Goal: Task Accomplishment & Management: Use online tool/utility

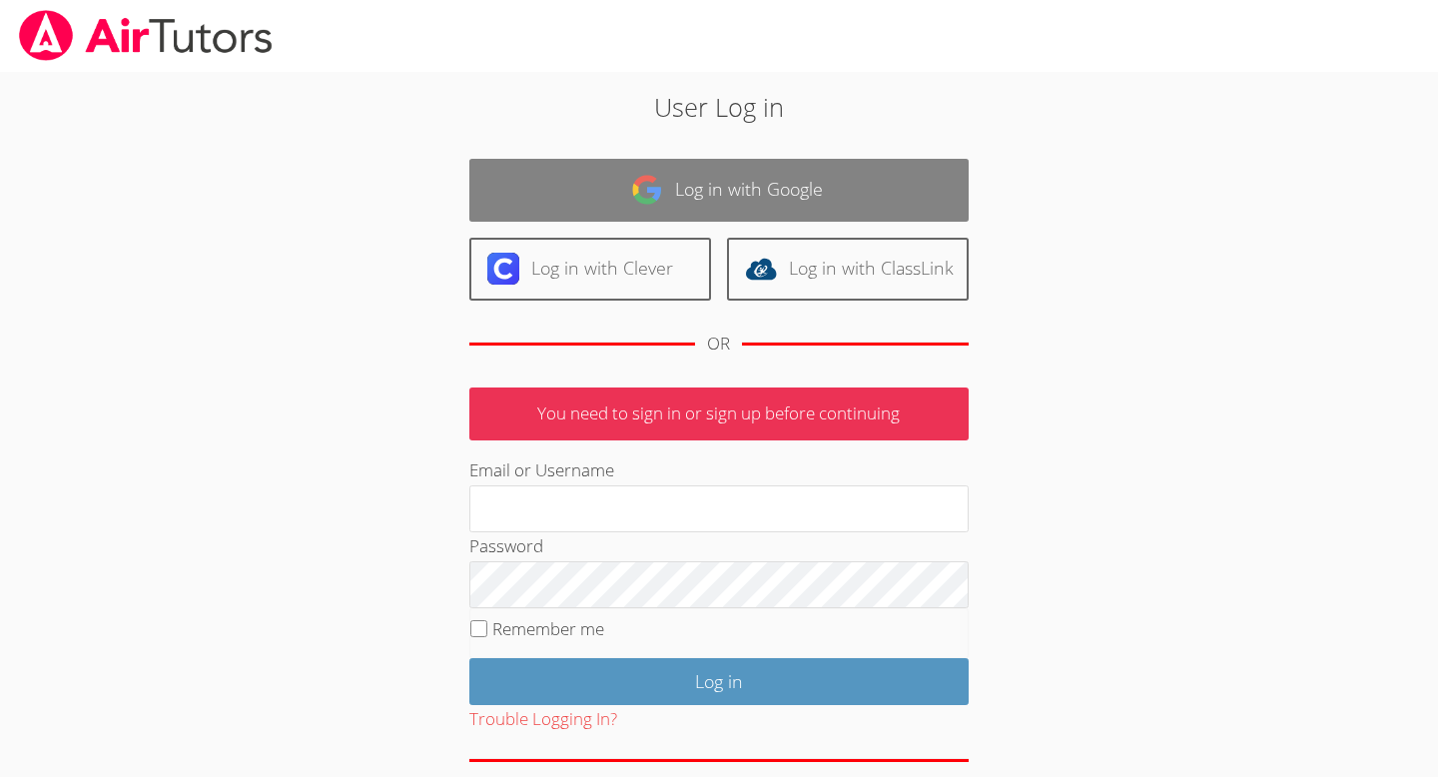
click at [830, 200] on link "Log in with Google" at bounding box center [718, 190] width 499 height 63
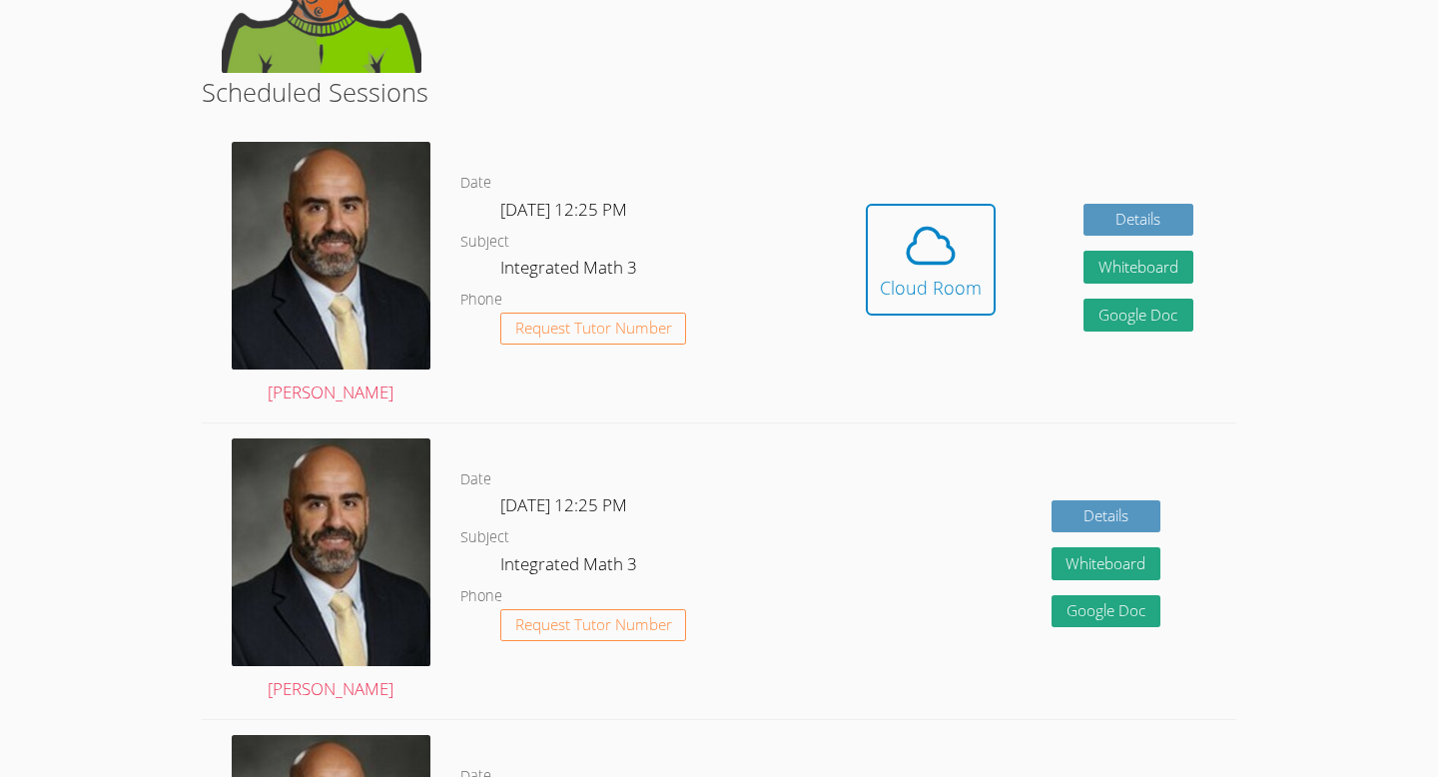
scroll to position [318, 0]
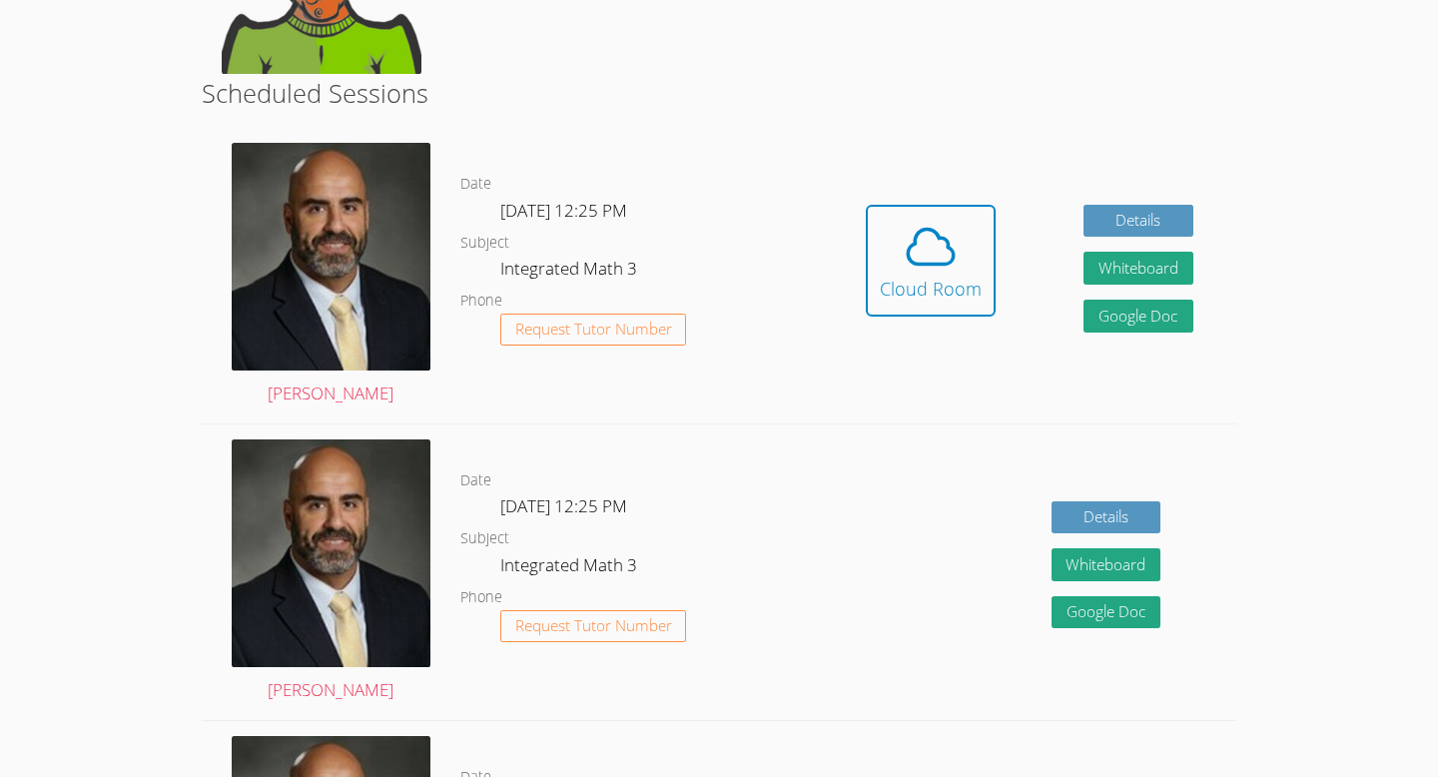
drag, startPoint x: 848, startPoint y: 540, endPoint x: 854, endPoint y: 41, distance: 499.3
click at [1319, 243] on body "Home Programs Sessions Tutors Messages Billing Logout Dailyn Successfully authe…" at bounding box center [719, 70] width 1438 height 777
drag, startPoint x: 1396, startPoint y: 142, endPoint x: 1396, endPoint y: 123, distance: 19.0
click at [1396, 123] on body "Home Programs Sessions Tutors Messages Billing Logout Dailyn Successfully authe…" at bounding box center [719, 70] width 1438 height 777
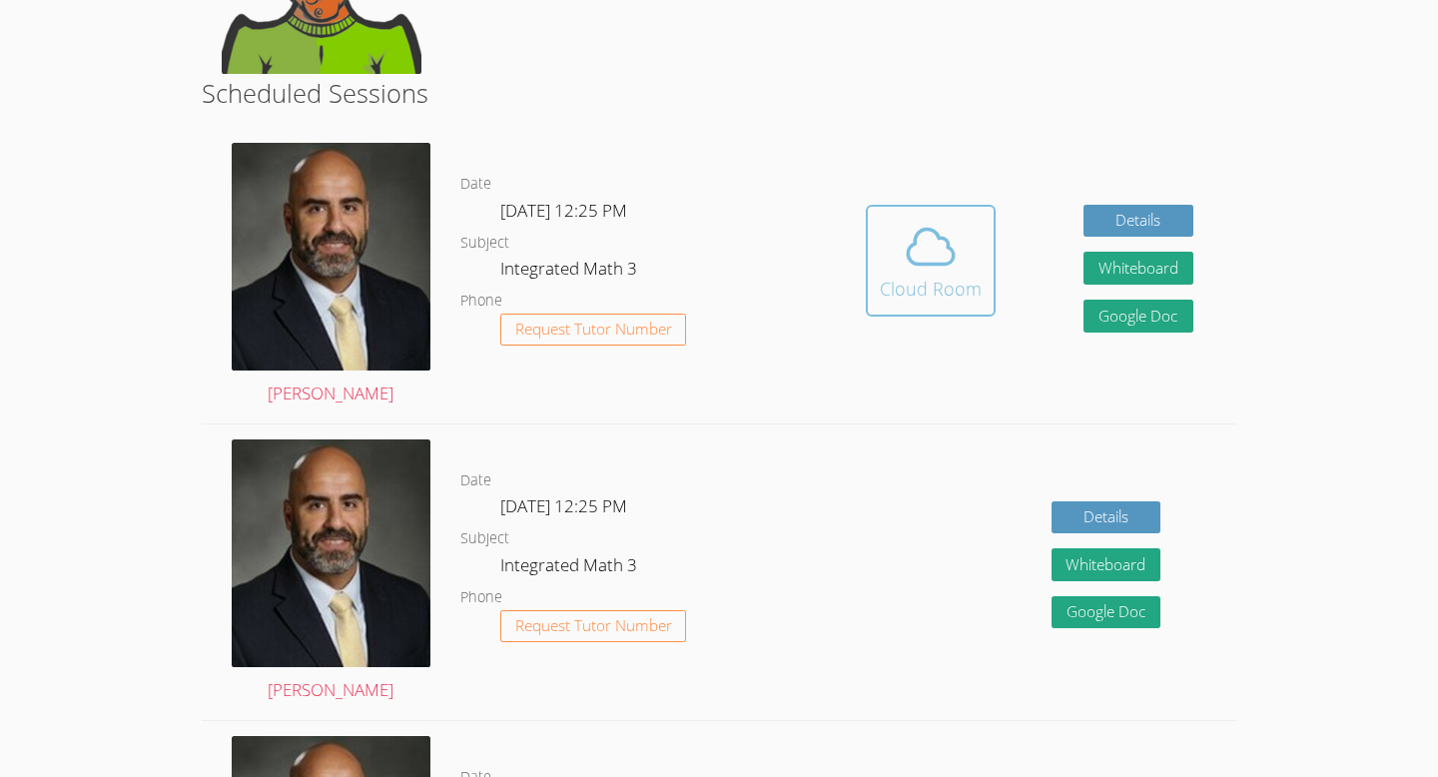
click at [924, 256] on icon at bounding box center [931, 247] width 56 height 56
click at [504, 90] on h2 "Scheduled Sessions" at bounding box center [720, 93] width 1036 height 38
click at [963, 267] on span at bounding box center [931, 247] width 102 height 56
click at [936, 267] on icon at bounding box center [931, 247] width 56 height 56
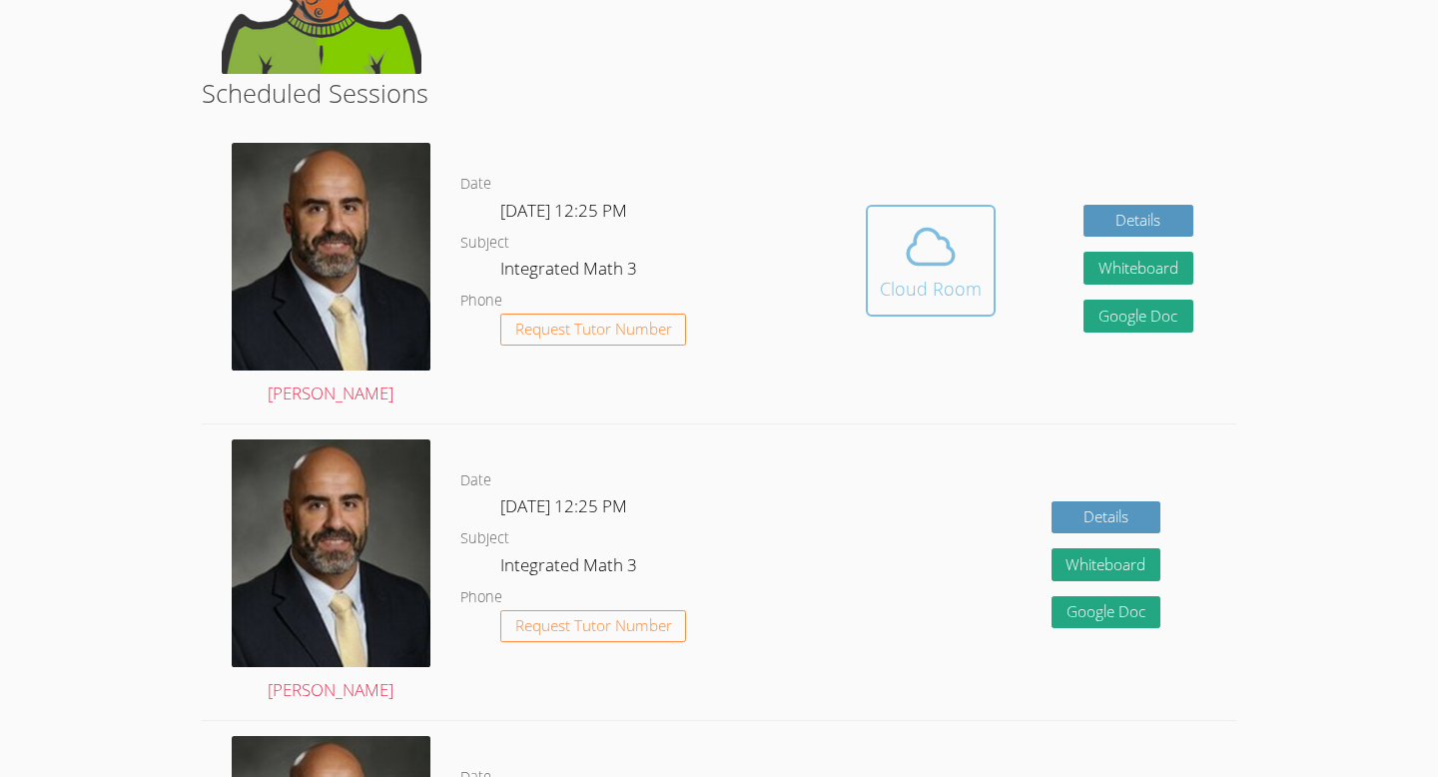
click at [992, 294] on button "Cloud Room" at bounding box center [931, 261] width 130 height 112
click at [943, 289] on div "Cloud Room" at bounding box center [931, 289] width 102 height 28
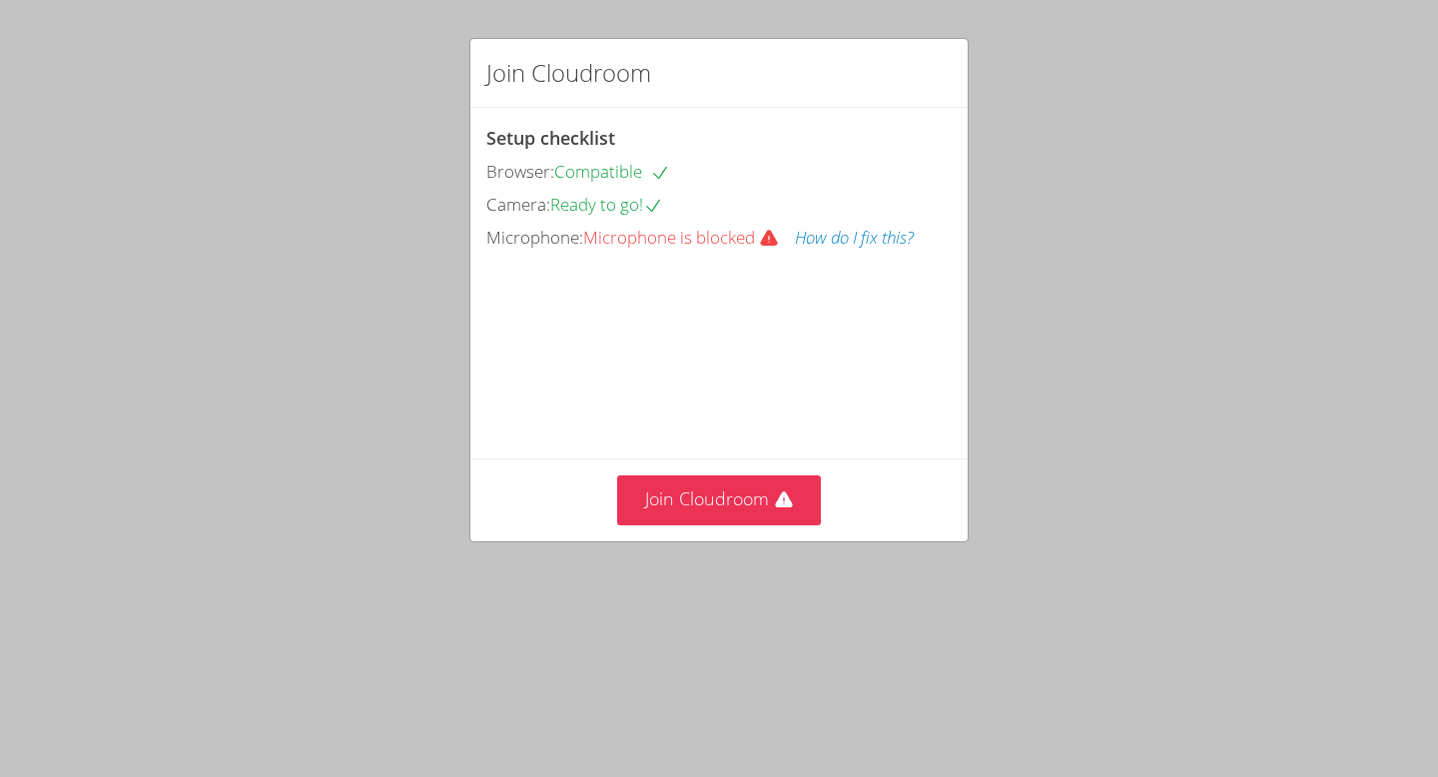
click at [861, 235] on button "How do I fix this?" at bounding box center [854, 238] width 119 height 29
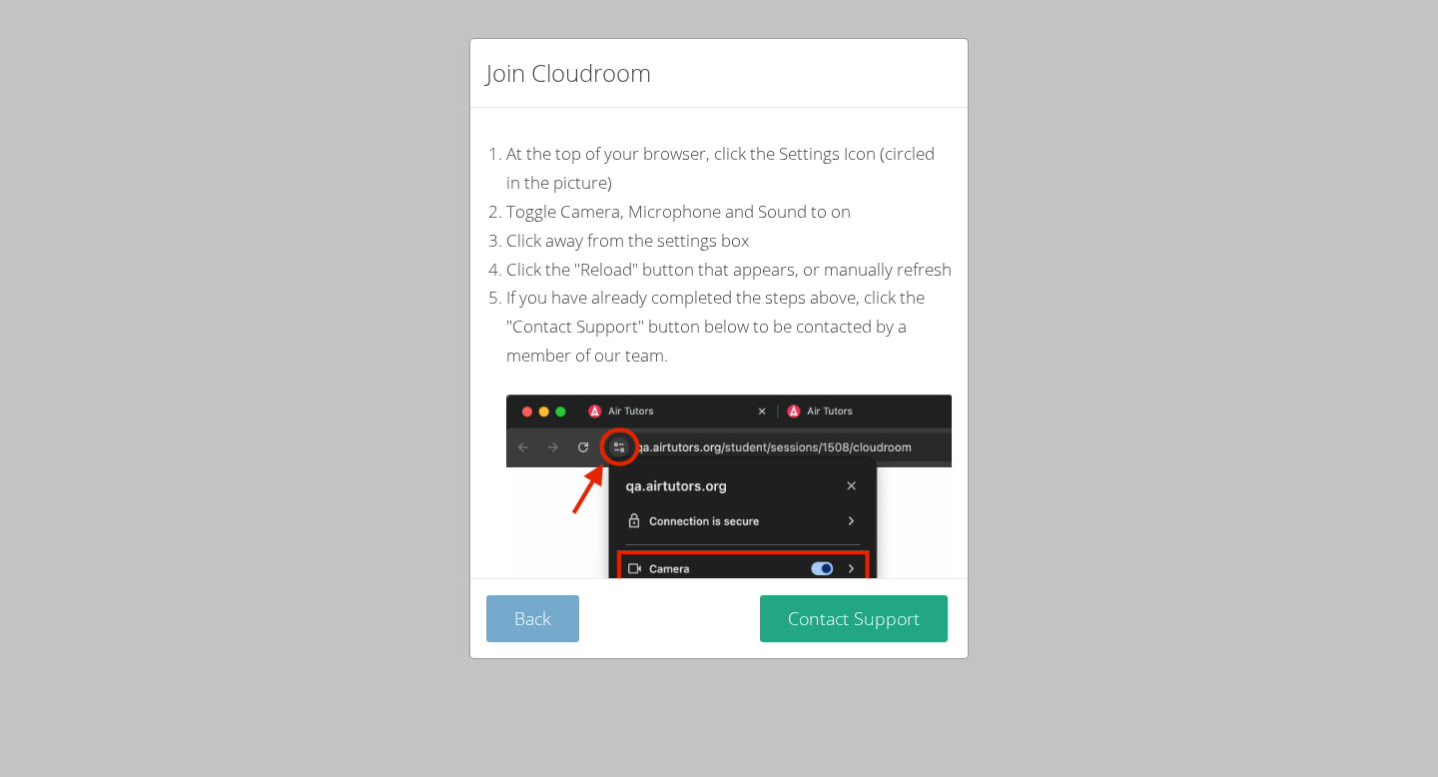
click at [553, 616] on button "Back" at bounding box center [532, 618] width 93 height 47
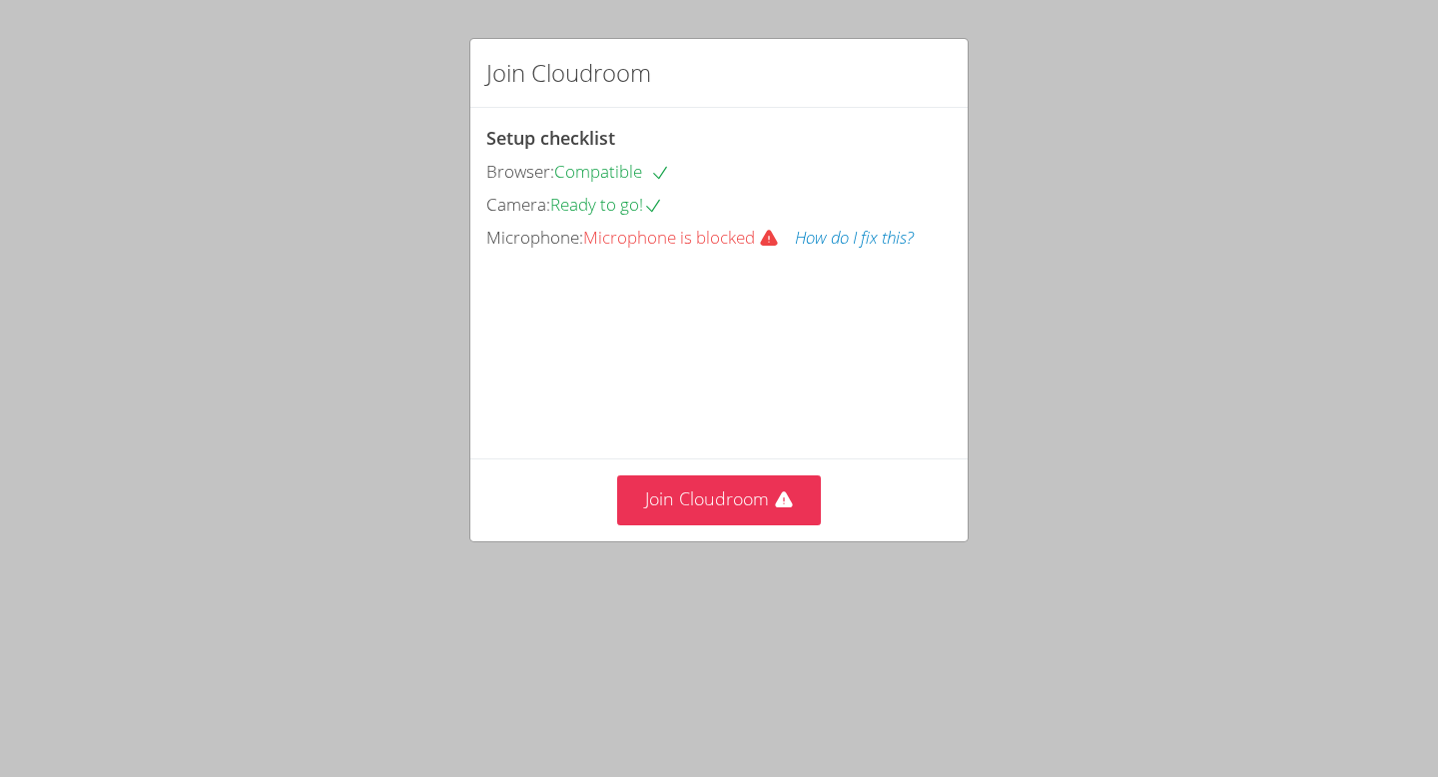
click at [629, 245] on span "Microphone is blocked" at bounding box center [689, 237] width 212 height 23
click at [172, 239] on div "Join Cloudroom Setup checklist Browser: Compatible Camera: Camera is blocked Ho…" at bounding box center [719, 388] width 1438 height 777
click at [669, 237] on span "Microphone is blocked" at bounding box center [689, 237] width 212 height 23
click at [736, 524] on button "Join Cloudroom" at bounding box center [719, 499] width 205 height 49
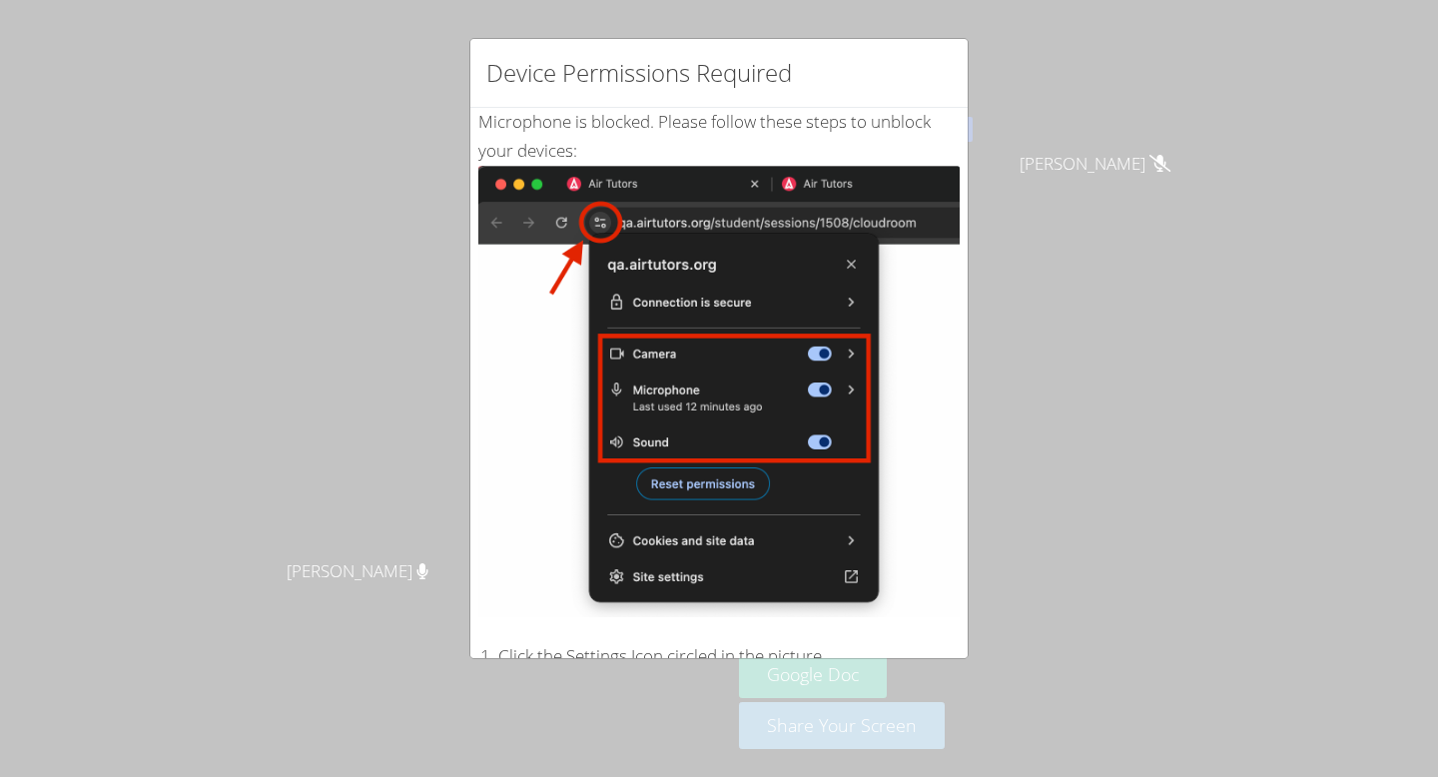
click at [1152, 135] on div "Device Permissions Required Microphone is blocked . Please follow these steps t…" at bounding box center [719, 388] width 1438 height 777
click at [359, 242] on div "Device Permissions Required Microphone is blocked . Please follow these steps t…" at bounding box center [719, 388] width 1438 height 777
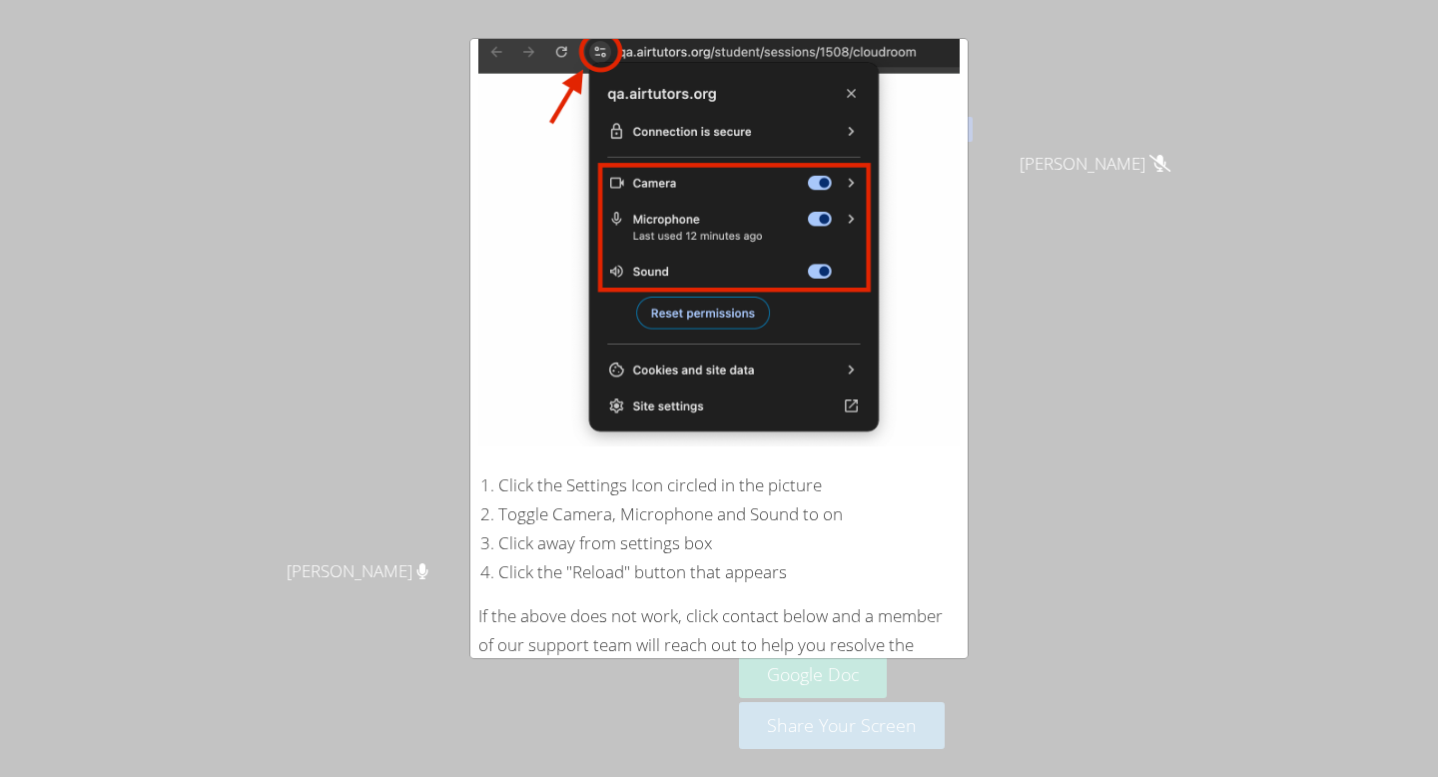
scroll to position [281, 0]
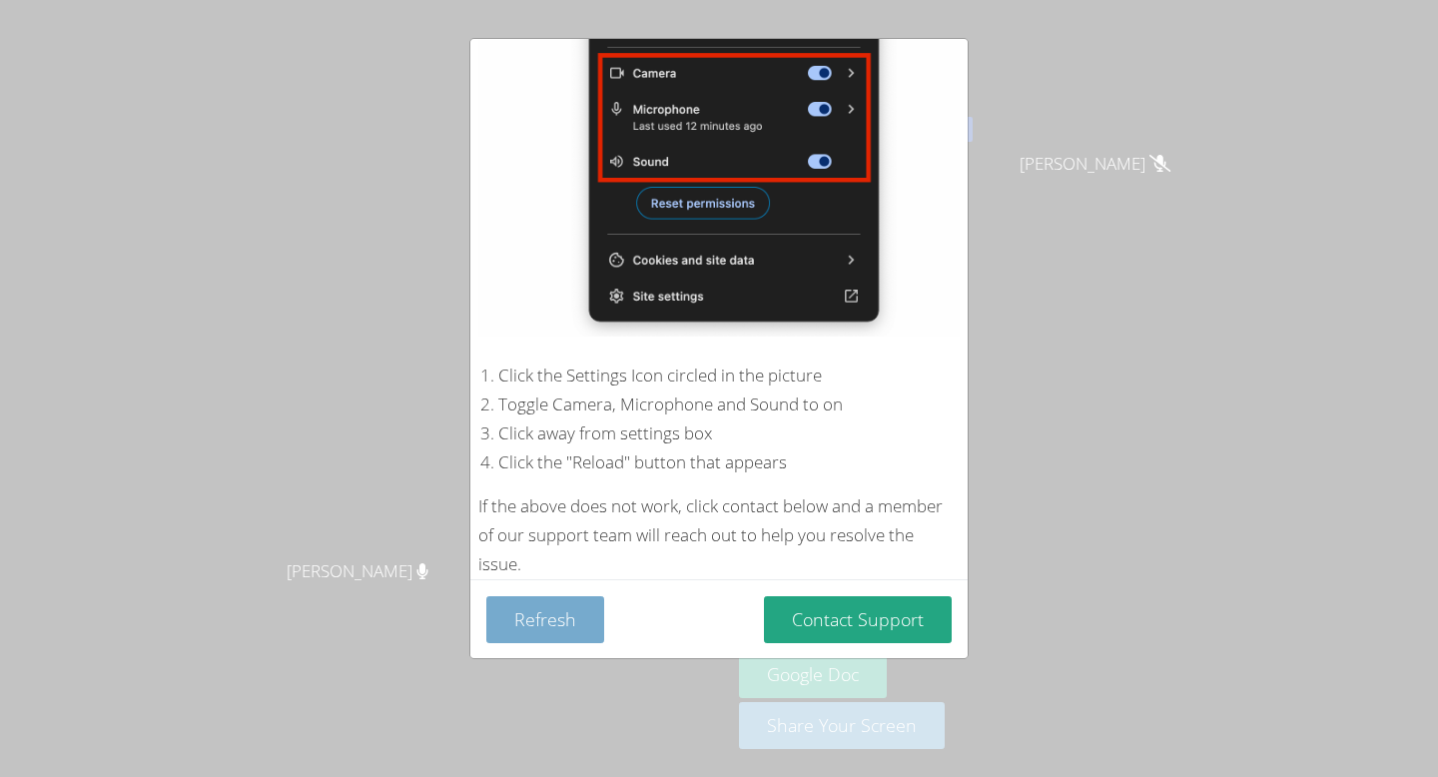
click at [540, 623] on button "Refresh" at bounding box center [545, 619] width 118 height 47
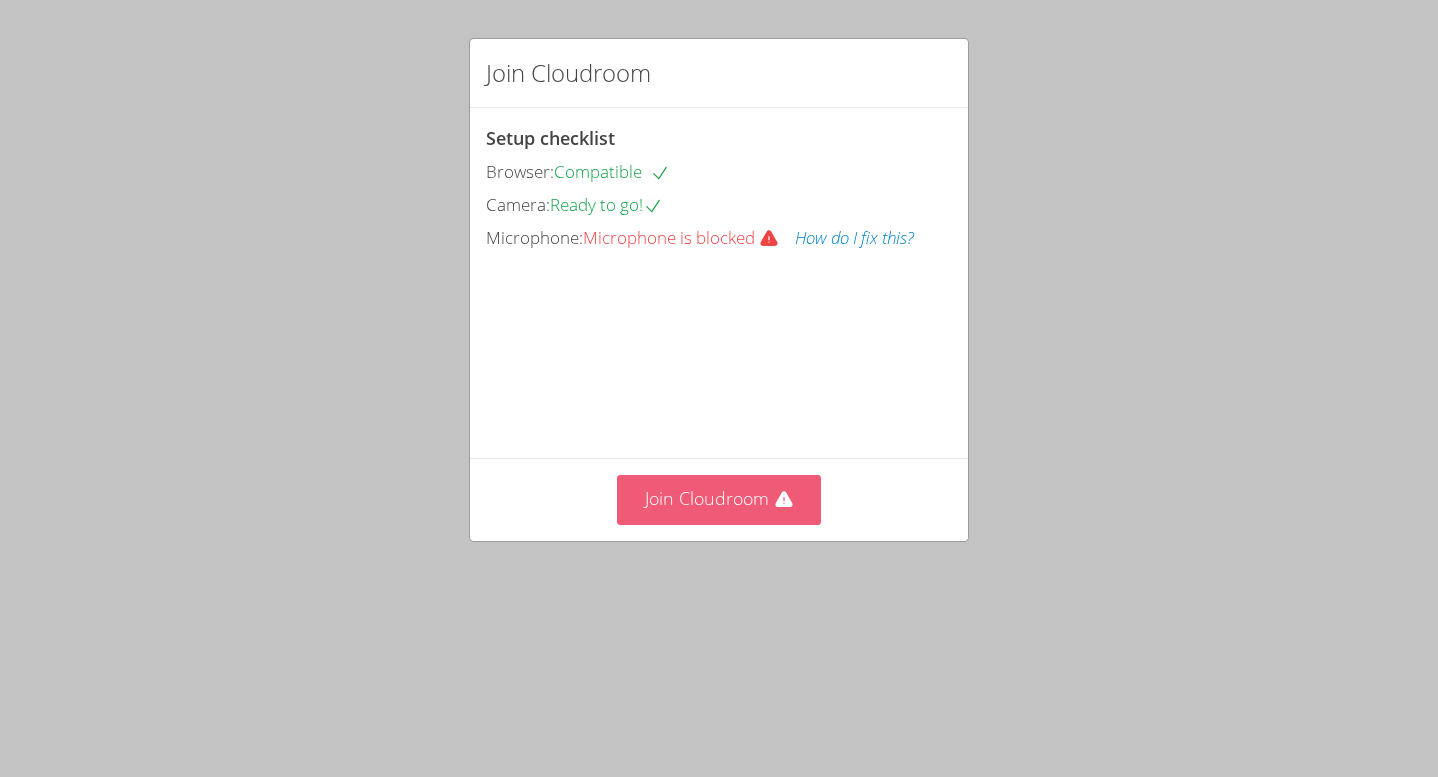
click at [756, 524] on button "Join Cloudroom" at bounding box center [719, 499] width 205 height 49
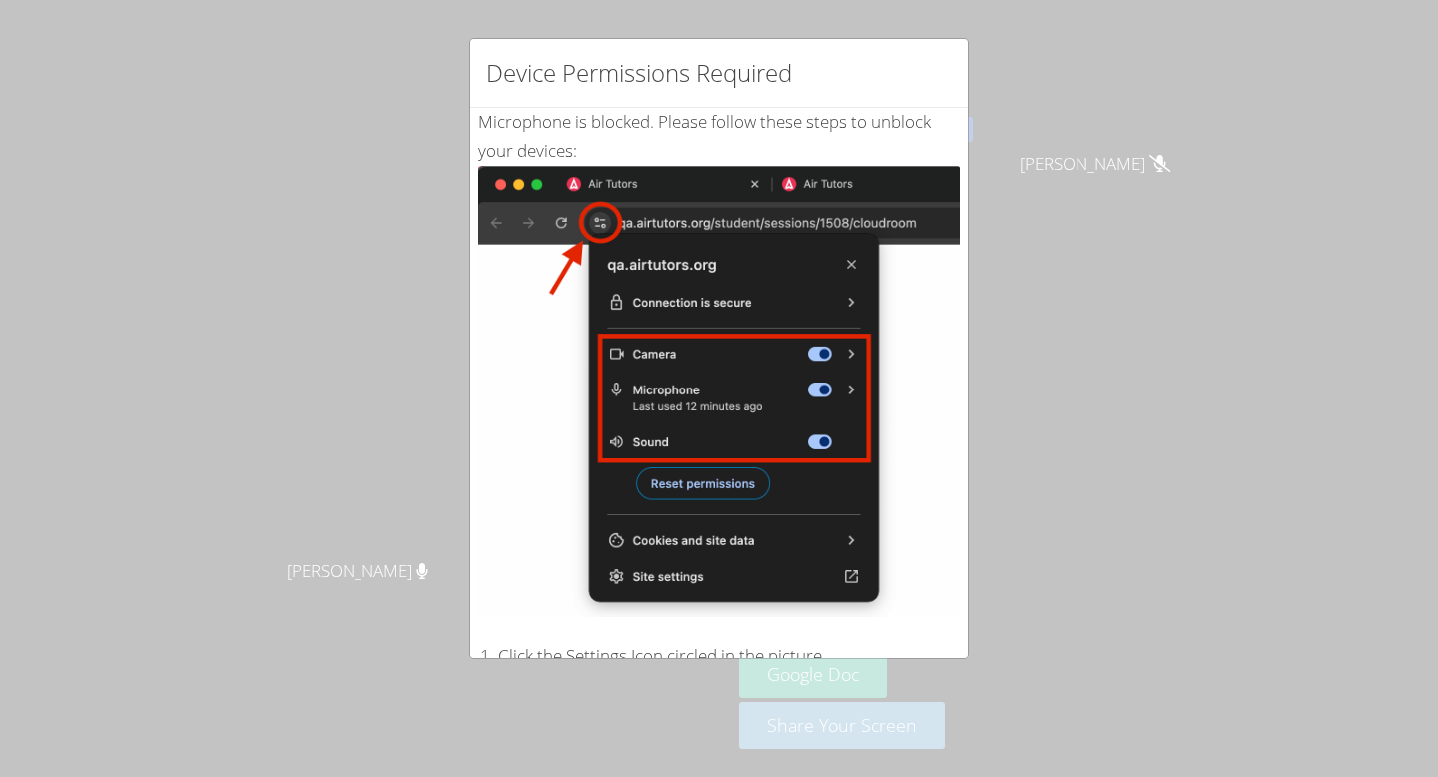
click at [1167, 103] on div "Device Permissions Required Microphone is blocked . Please follow these steps t…" at bounding box center [719, 388] width 1438 height 777
click at [1163, 129] on div "Device Permissions Required Microphone is blocked . Please follow these steps t…" at bounding box center [719, 388] width 1438 height 777
click at [1159, 131] on div "Device Permissions Required Microphone is blocked . Please follow these steps t…" at bounding box center [719, 388] width 1438 height 777
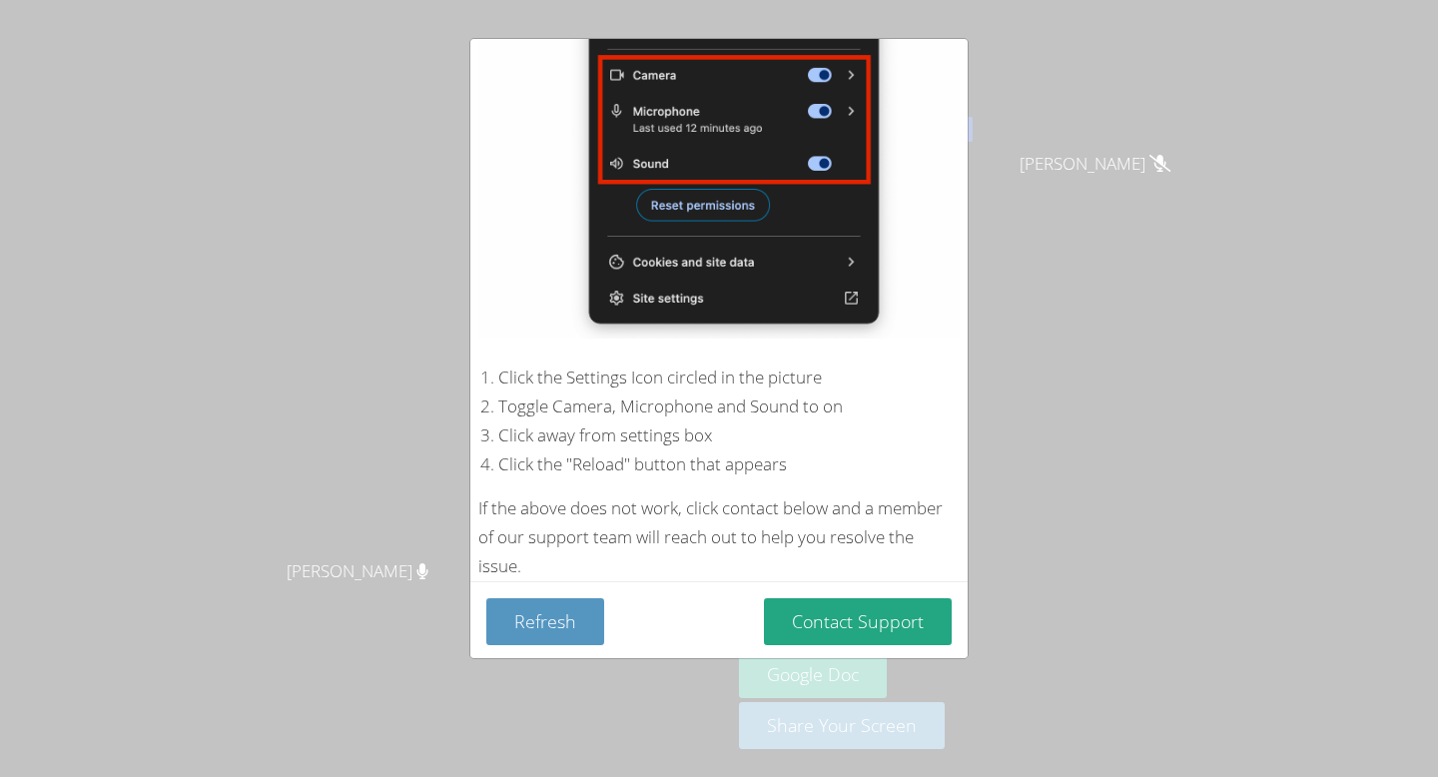
scroll to position [281, 0]
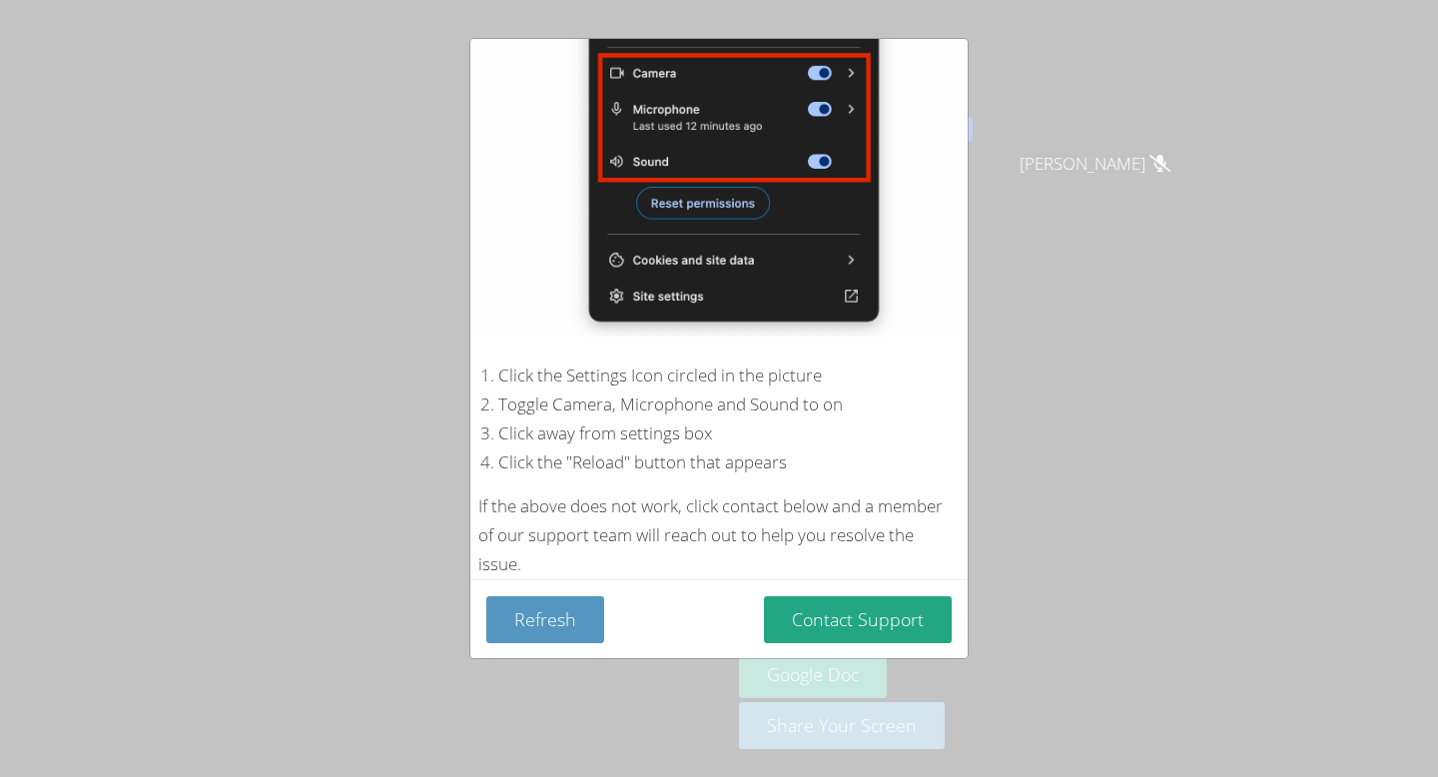
click at [346, 275] on div "Device Permissions Required Microphone is blocked . Please follow these steps t…" at bounding box center [719, 388] width 1438 height 777
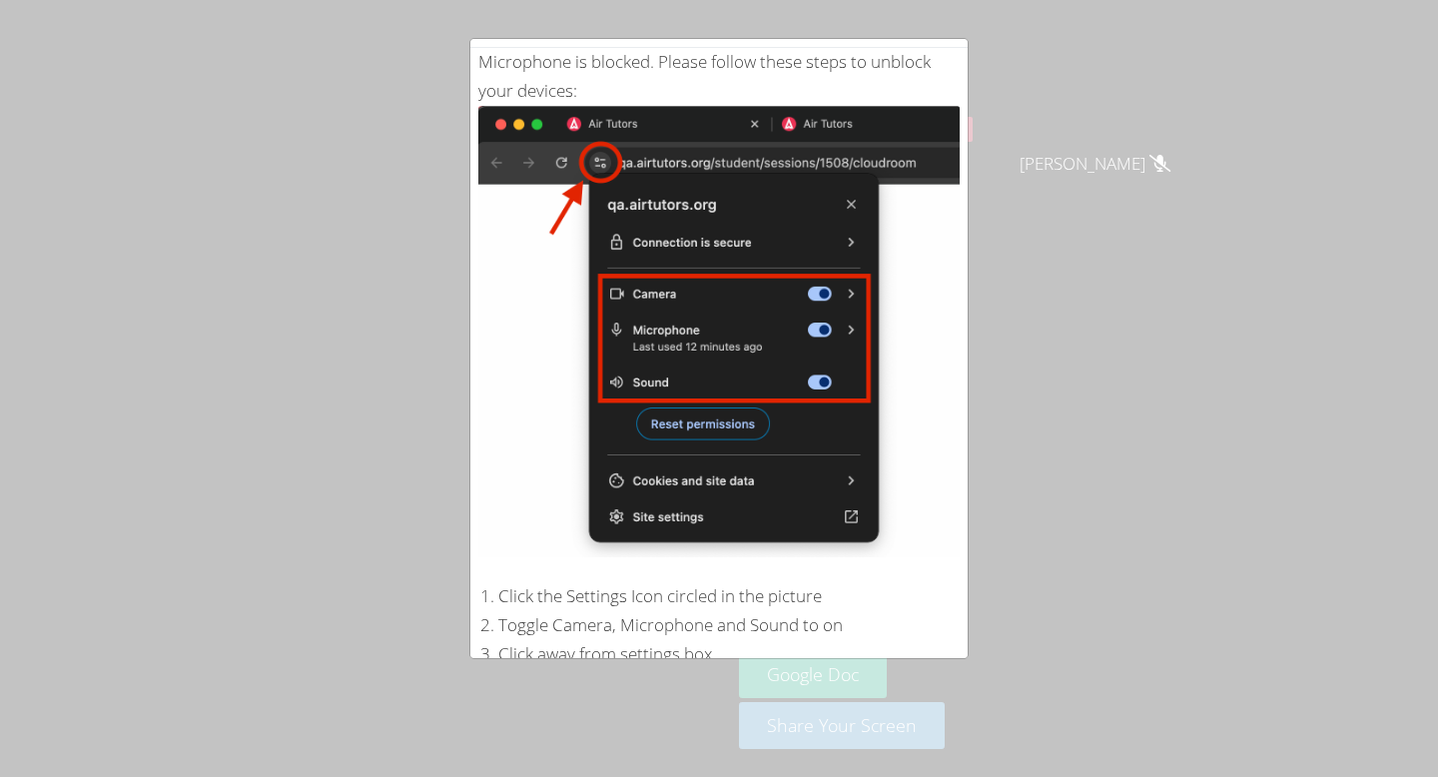
scroll to position [0, 0]
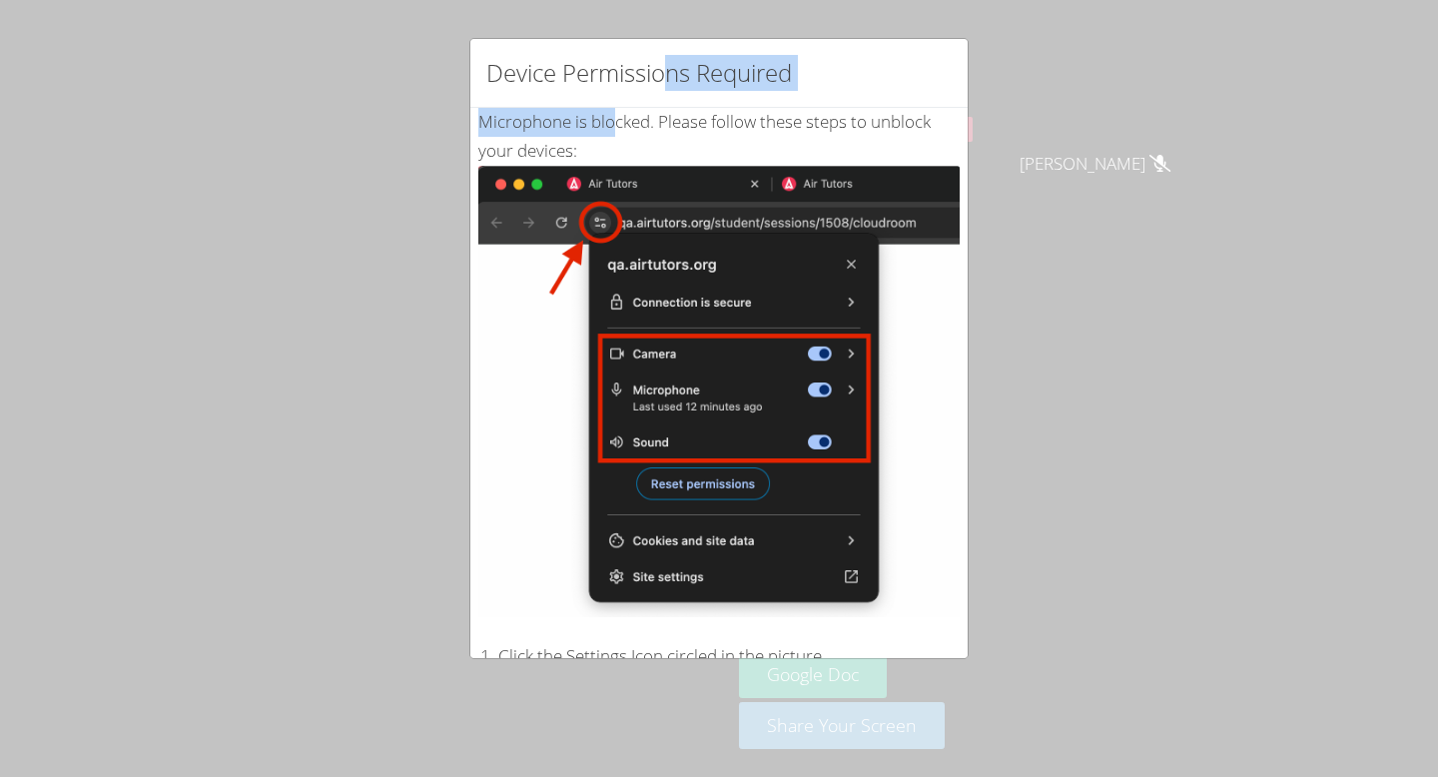
drag, startPoint x: 669, startPoint y: 78, endPoint x: 619, endPoint y: 134, distance: 75.0
click at [619, 134] on div "Device Permissions Required Microphone is blocked . Please follow these steps t…" at bounding box center [718, 348] width 499 height 621
click at [672, 191] on img at bounding box center [718, 391] width 481 height 451
click at [640, 67] on h2 "Device Permissions Required" at bounding box center [639, 73] width 306 height 36
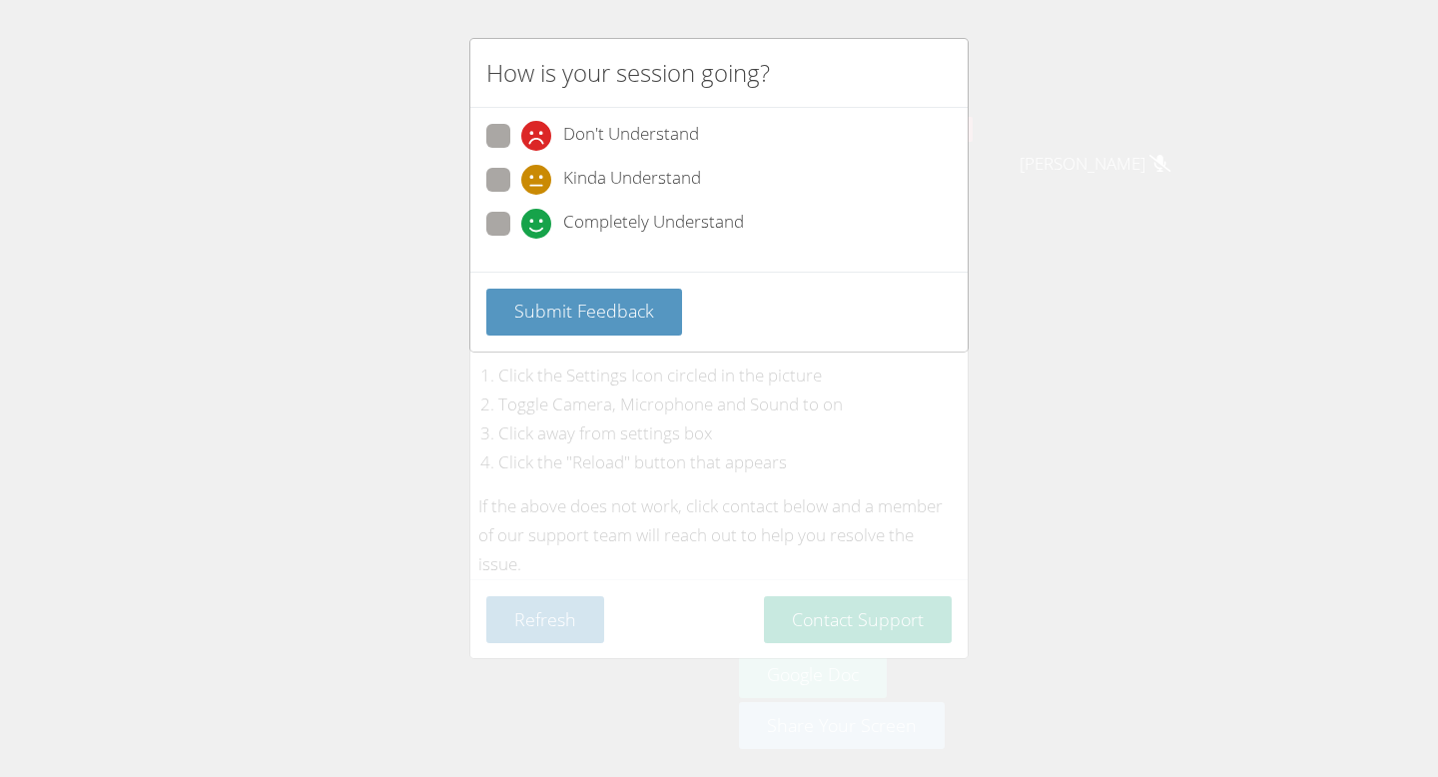
click at [521, 239] on span at bounding box center [521, 239] width 0 height 0
click at [521, 221] on input "Completely Understand" at bounding box center [529, 220] width 17 height 17
radio input "true"
click at [610, 299] on span "Submit Feedback" at bounding box center [584, 311] width 140 height 24
